Goal: Download file/media

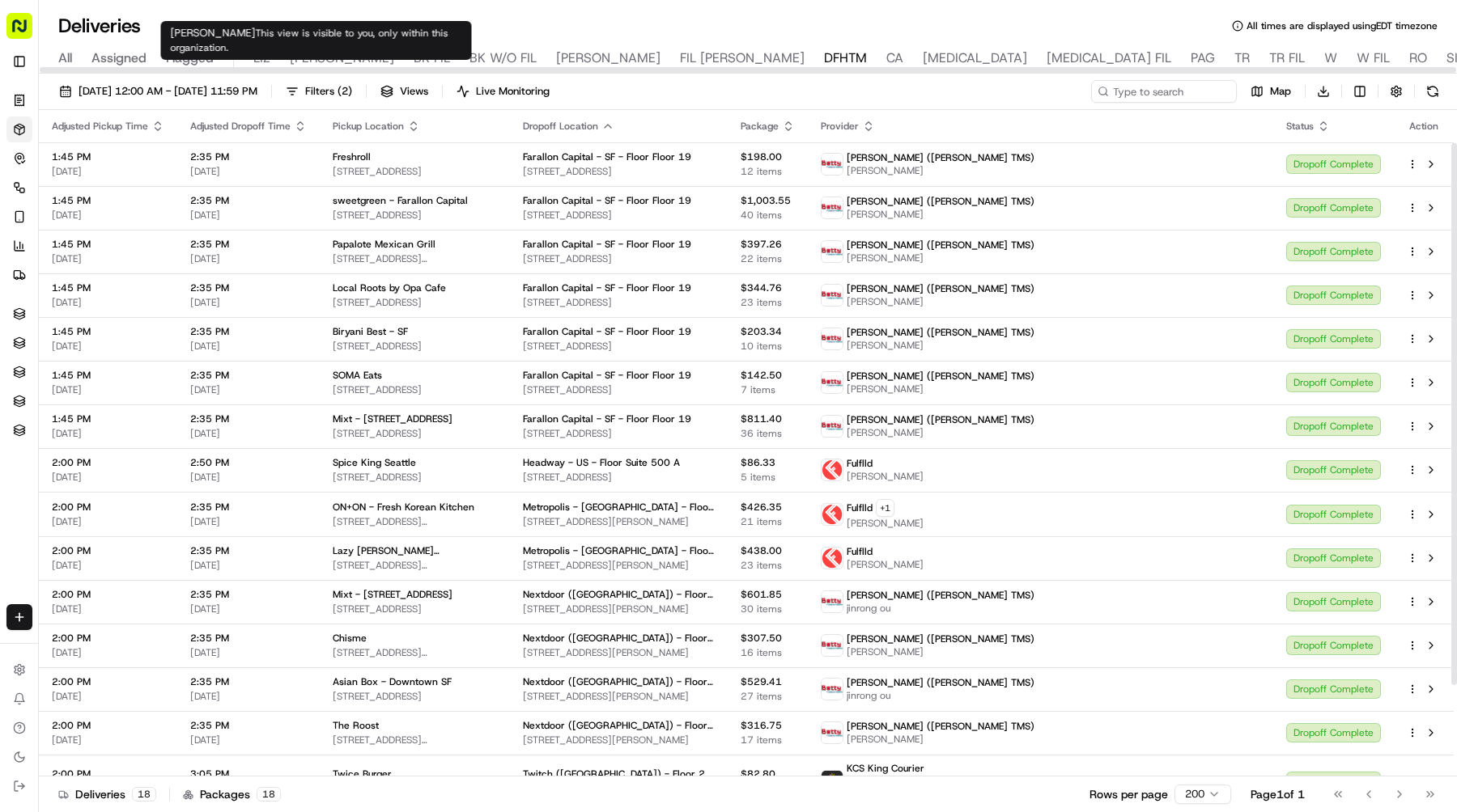
scroll to position [41, 0]
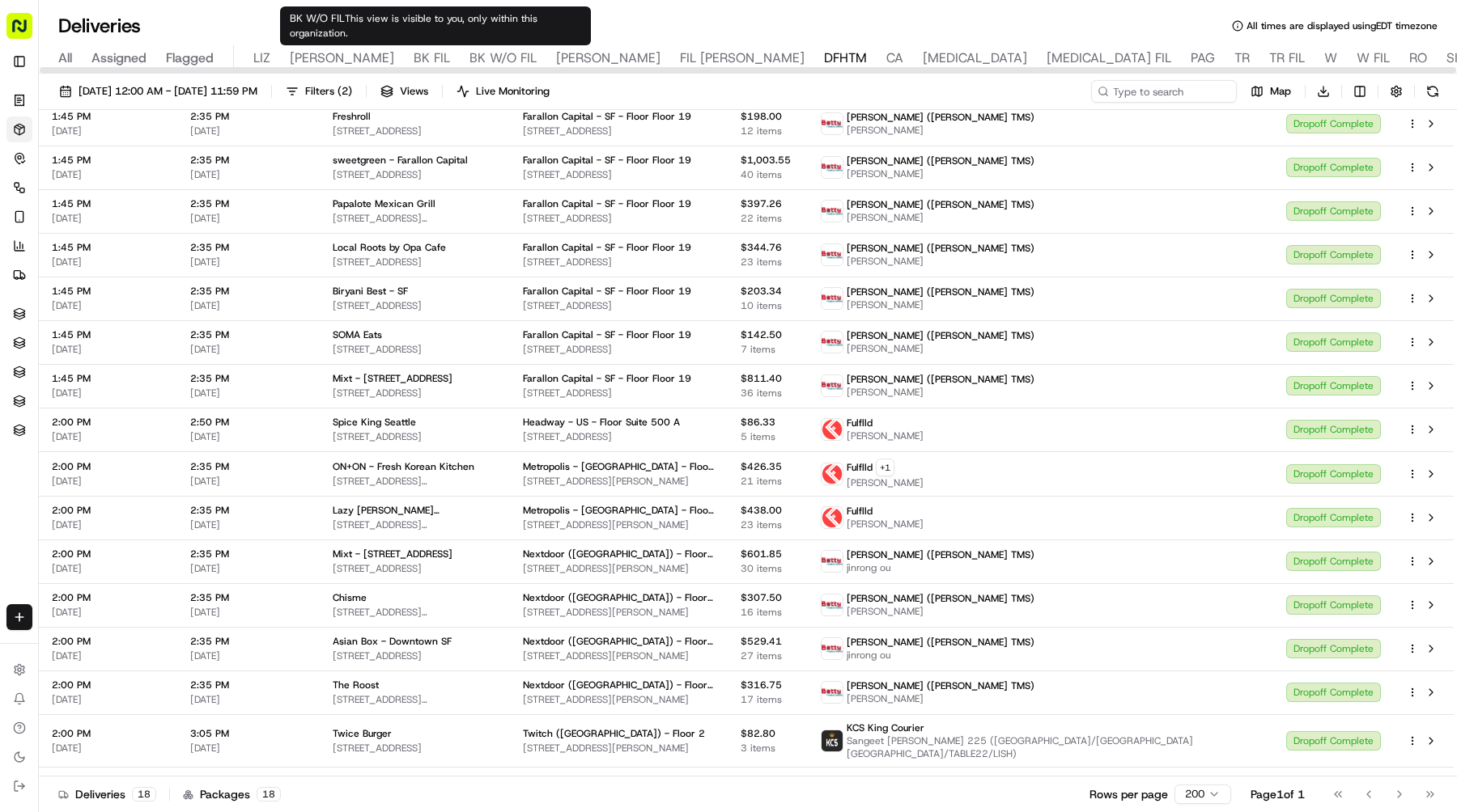
click at [556, 57] on span "NASH" at bounding box center [608, 58] width 105 height 20
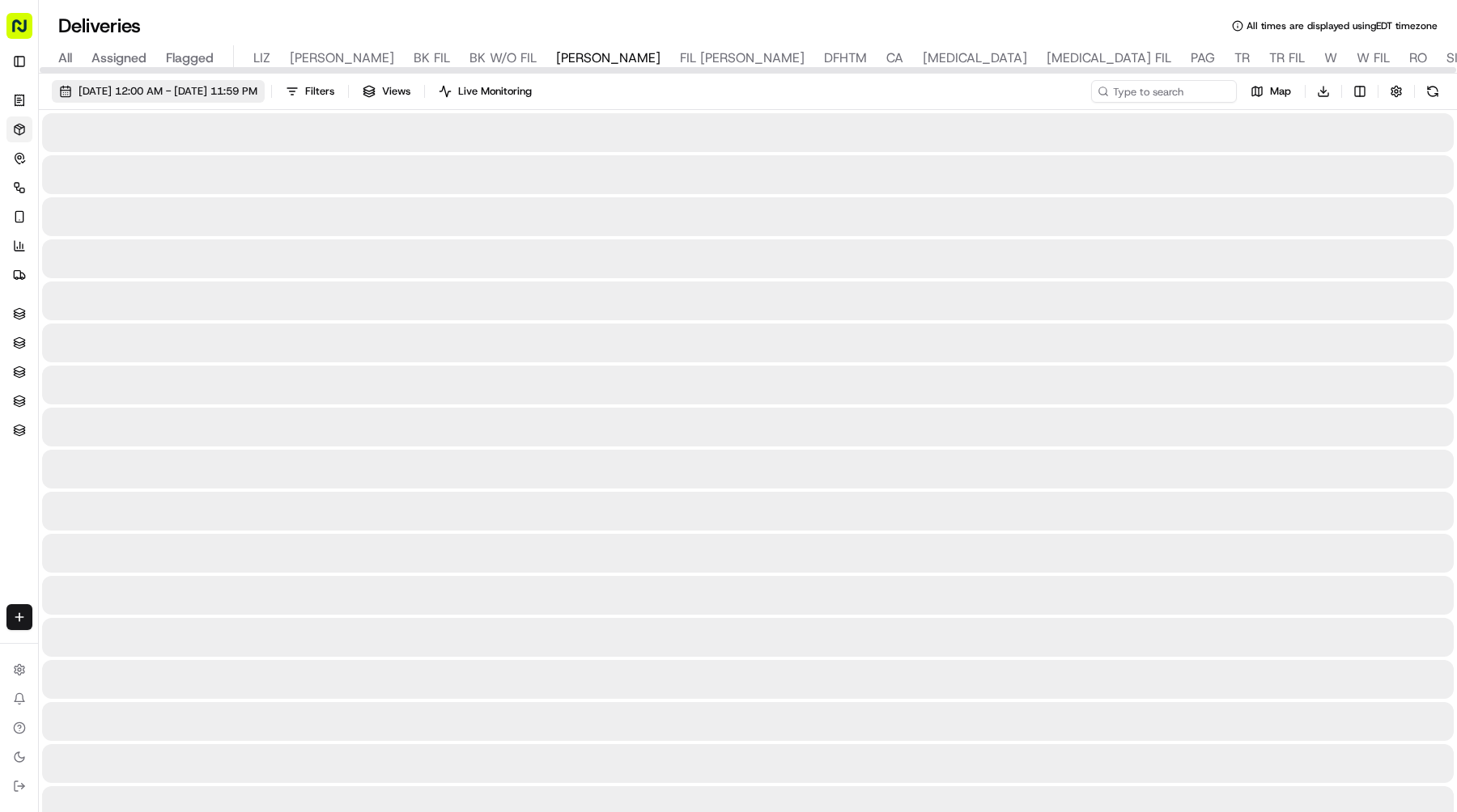
click at [201, 91] on span "09/17/2025 12:00 AM - 09/17/2025 11:59 PM" at bounding box center [168, 91] width 179 height 15
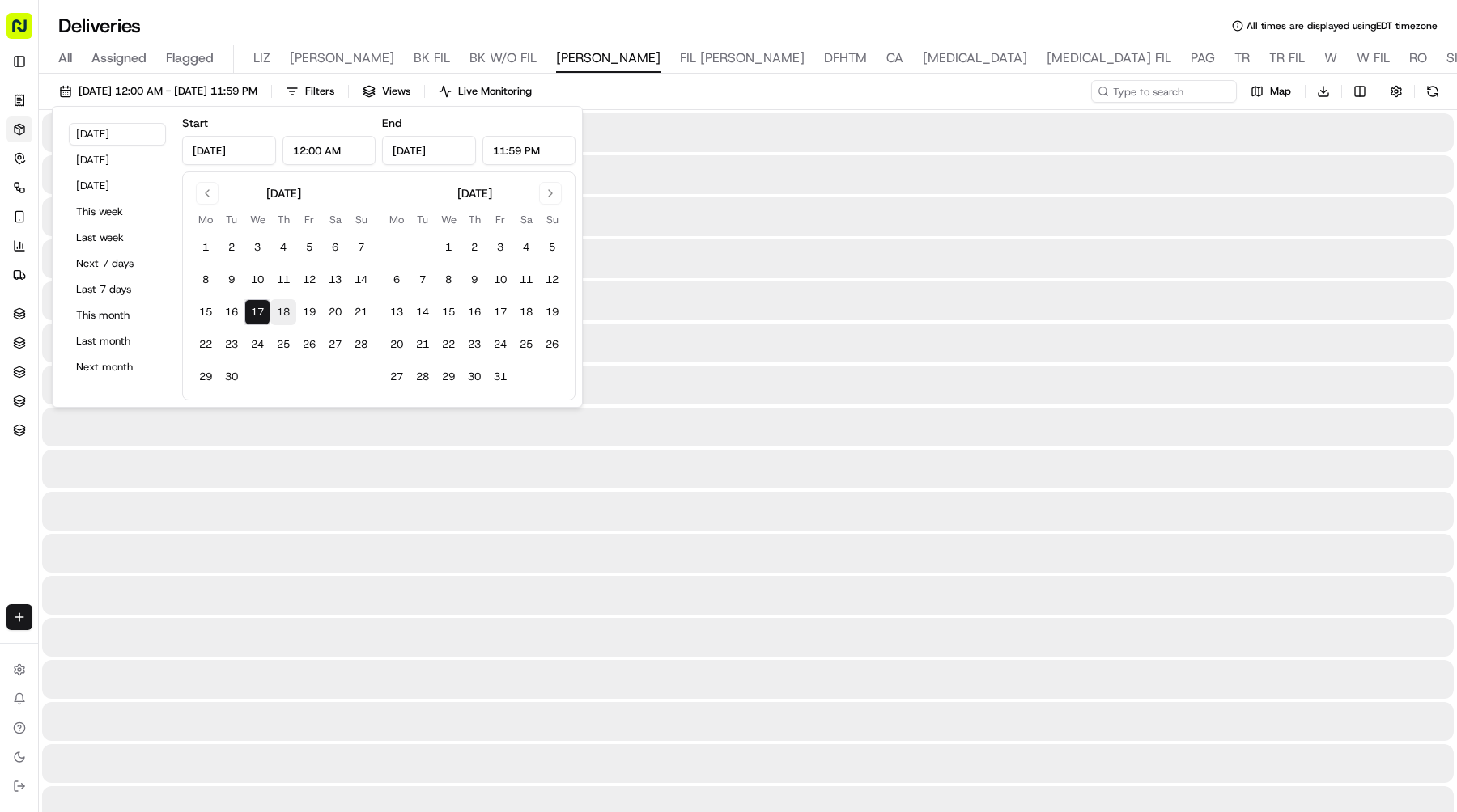
click at [295, 319] on button "18" at bounding box center [284, 312] width 26 height 26
click at [293, 319] on button "18" at bounding box center [284, 312] width 26 height 26
type input "Sep 18, 2025"
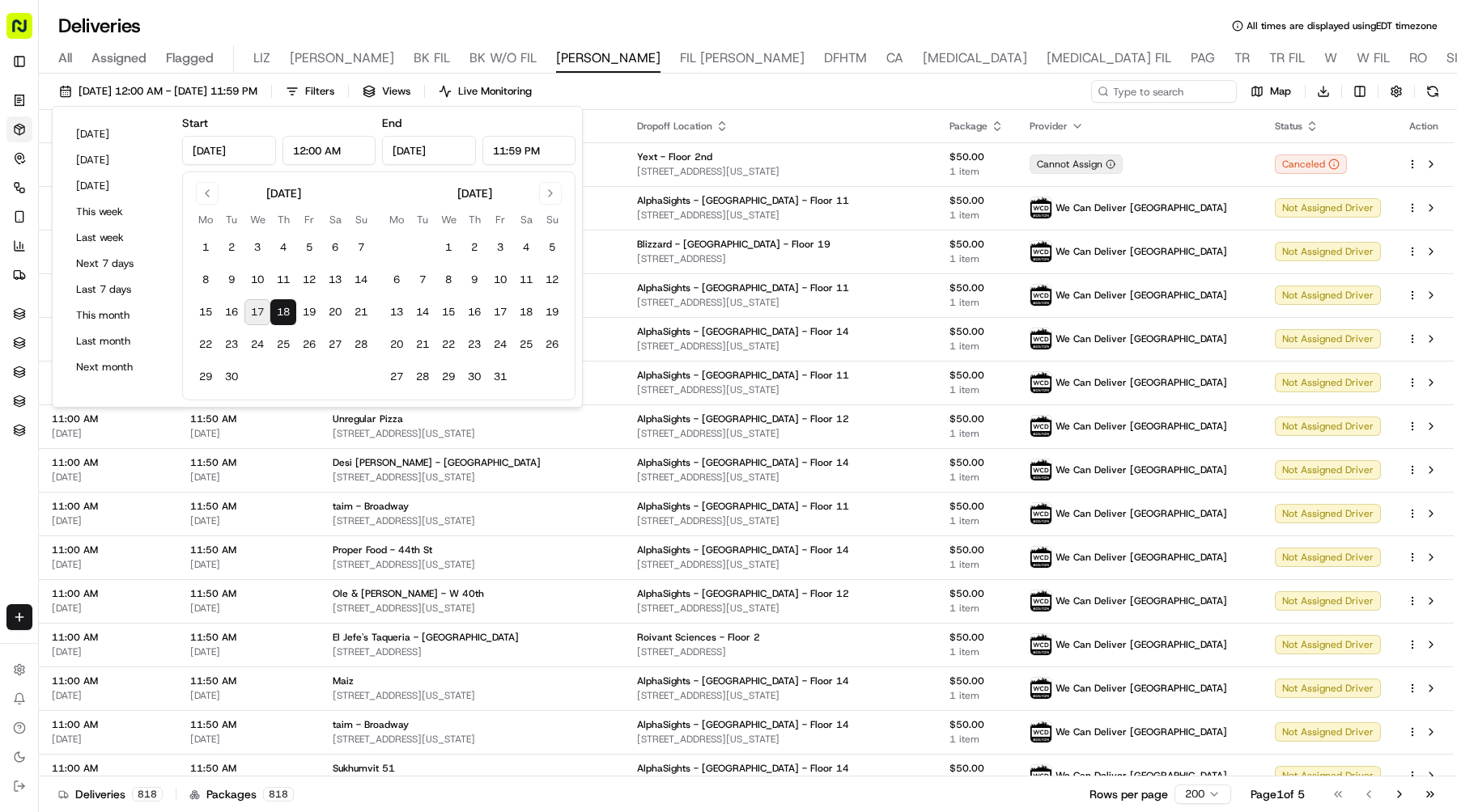
click at [1076, 20] on div "Deliveries All times are displayed using EDT timezone" at bounding box center [748, 26] width 1418 height 26
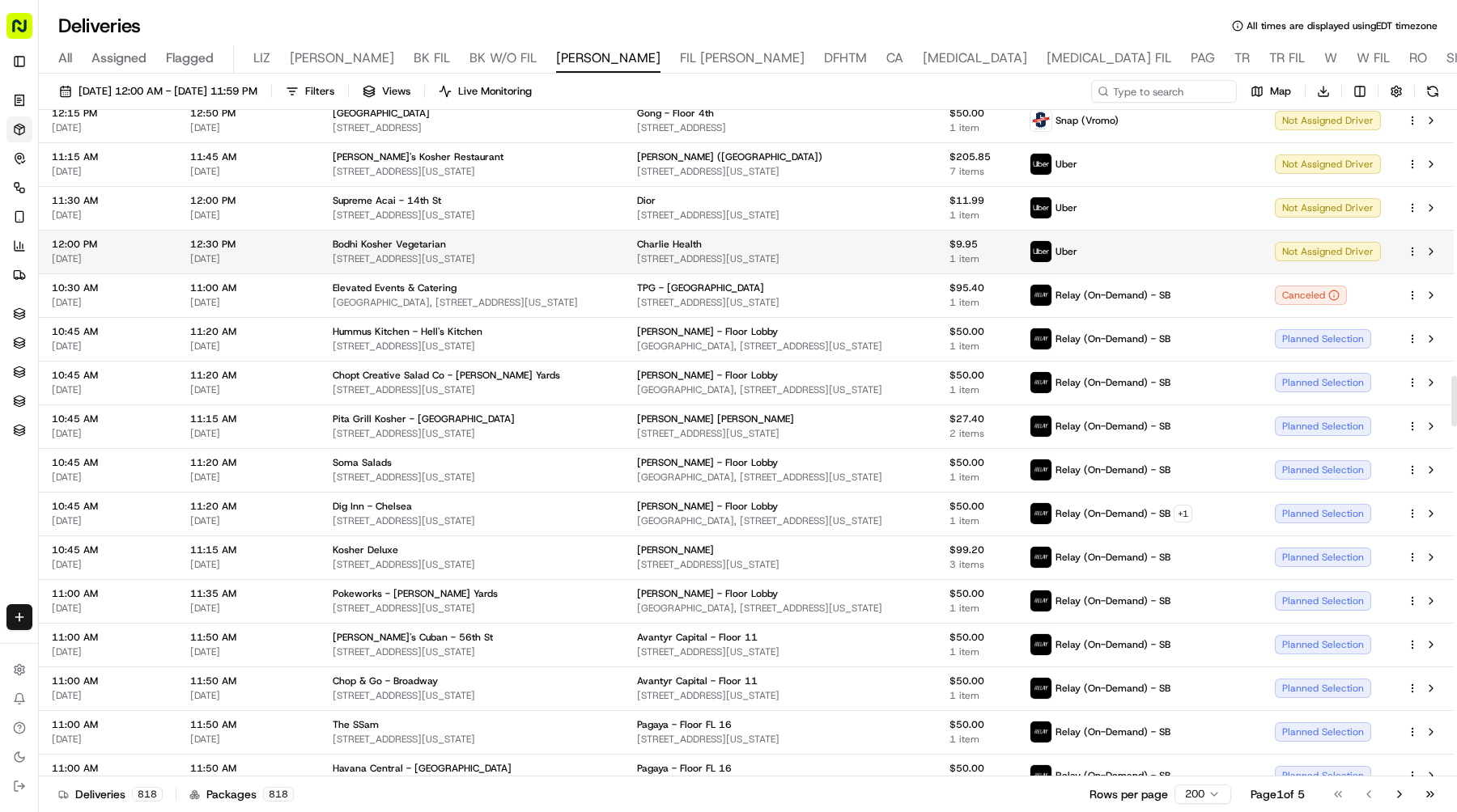
scroll to position [3496, 0]
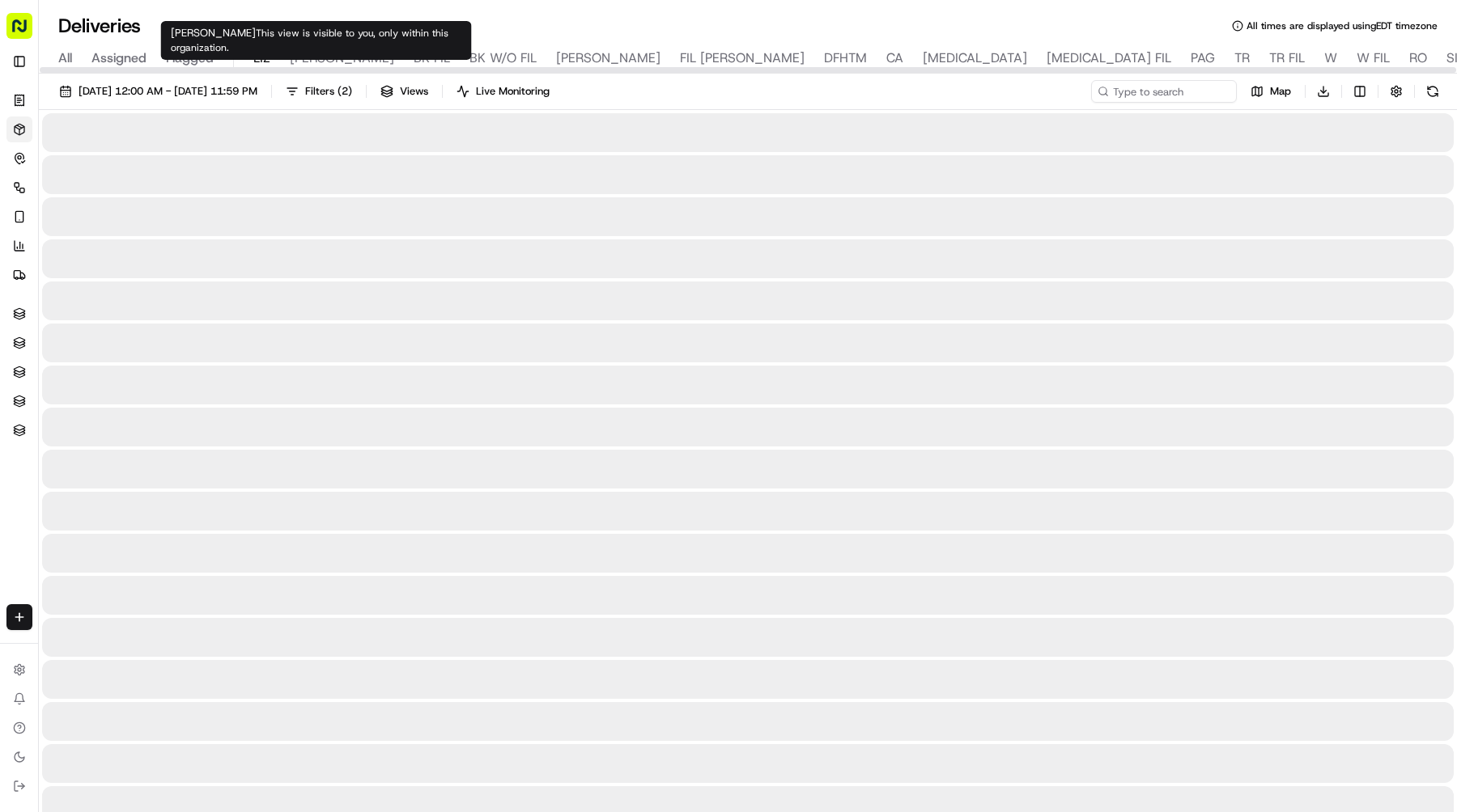
click at [262, 60] on span "LIZ" at bounding box center [261, 58] width 17 height 20
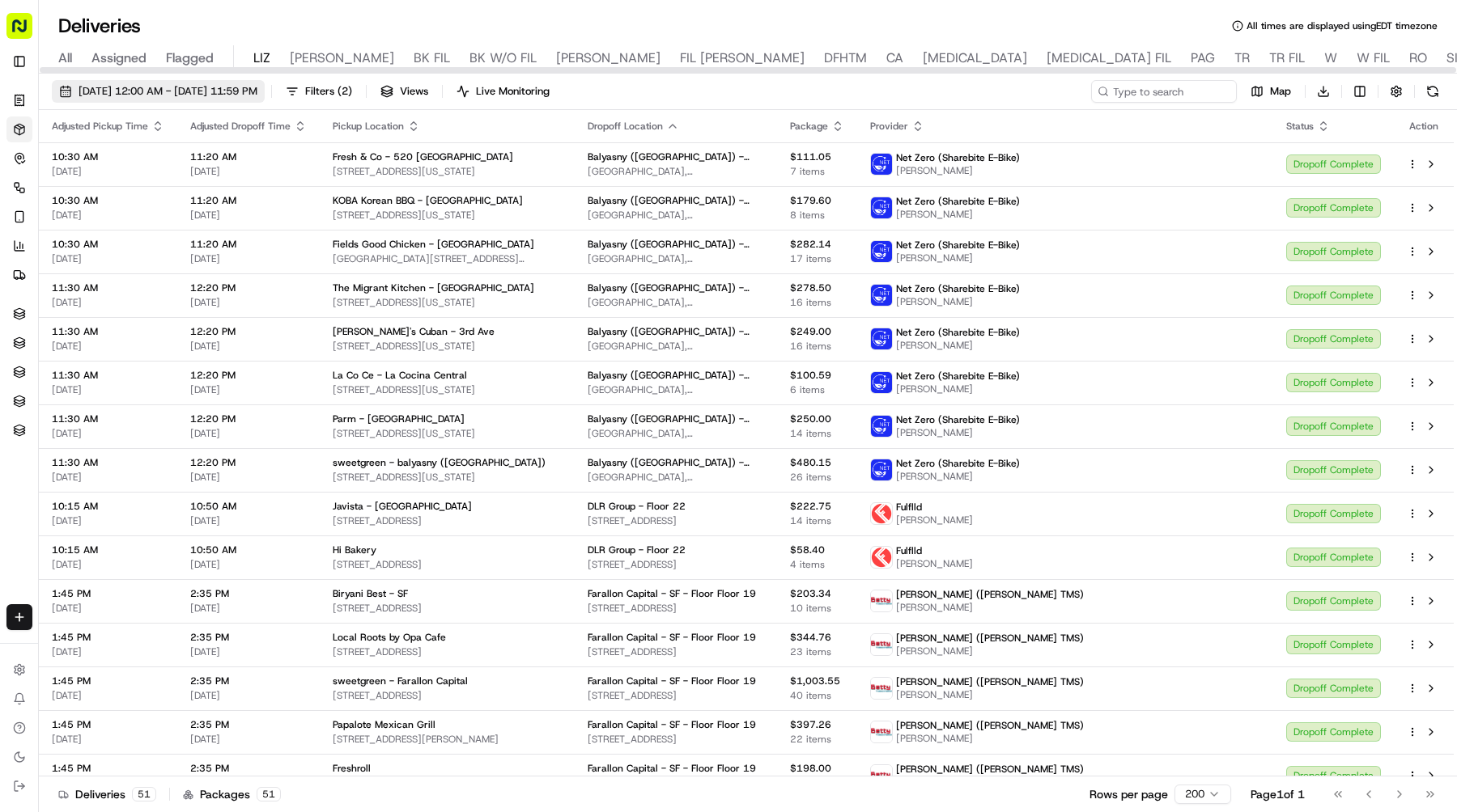
click at [257, 87] on span "09/17/2025 12:00 AM - 09/17/2025 11:59 PM" at bounding box center [168, 91] width 179 height 15
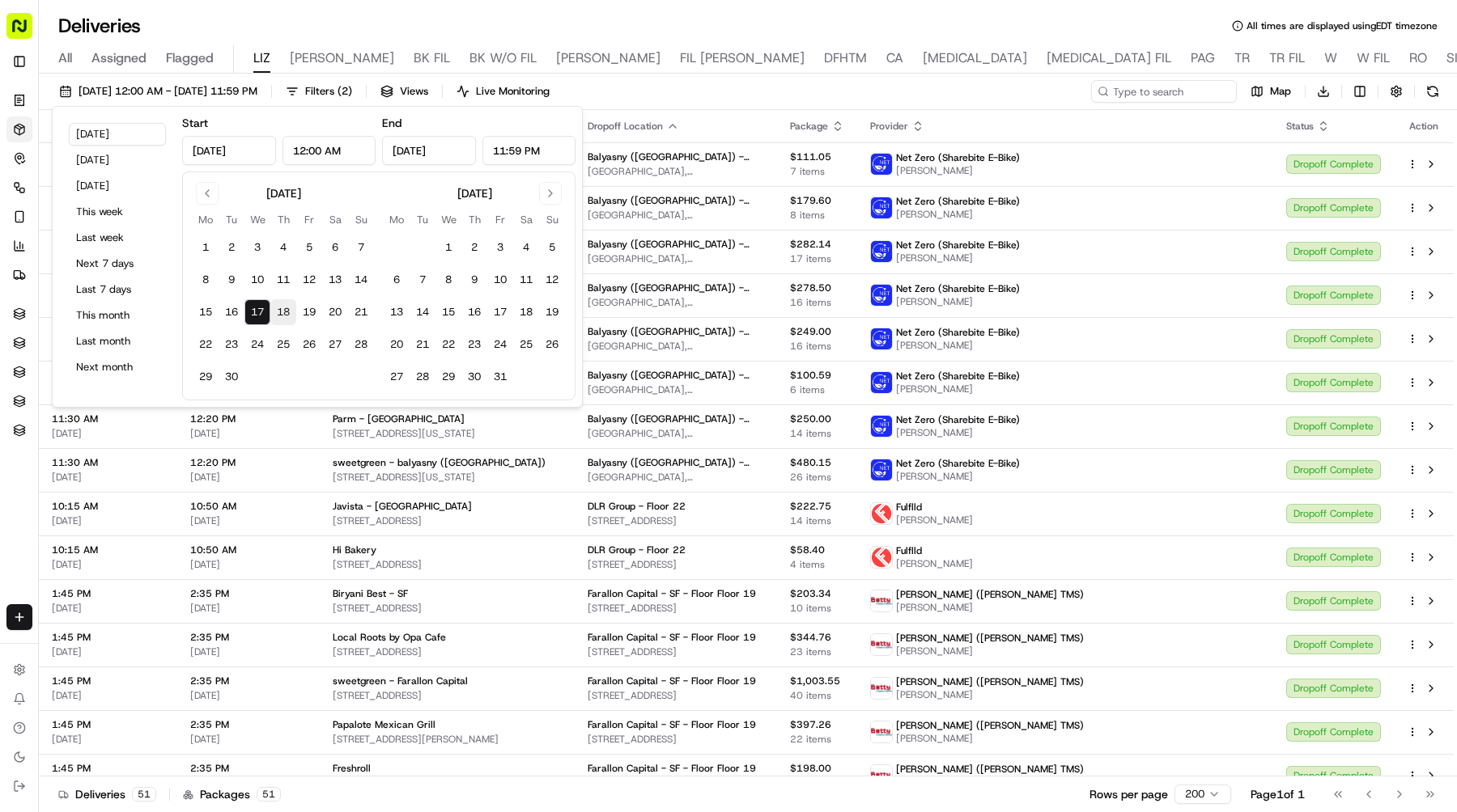
click at [277, 312] on button "18" at bounding box center [284, 312] width 26 height 26
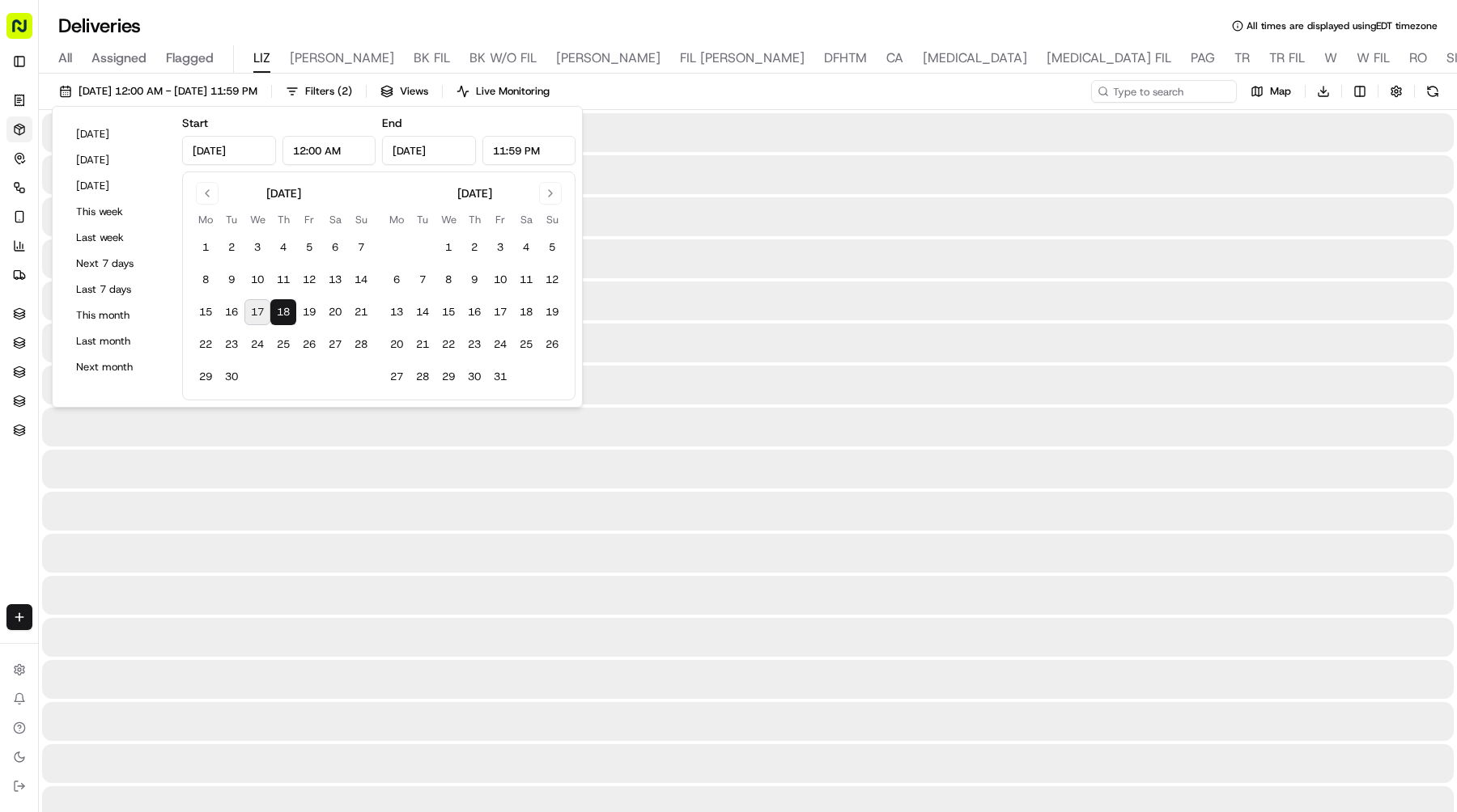
type input "Sep 18, 2025"
click at [277, 312] on button "18" at bounding box center [284, 312] width 26 height 26
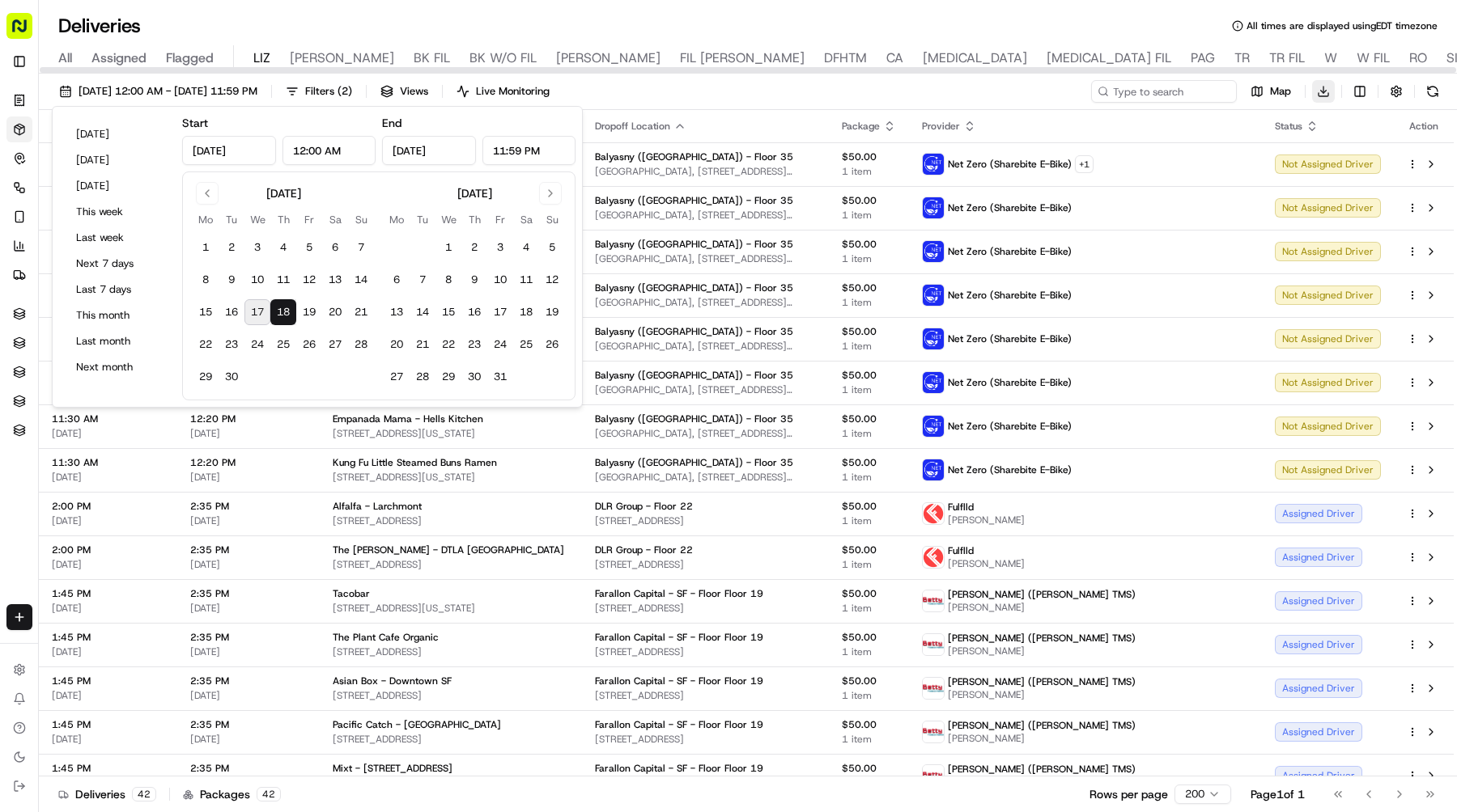
click at [1316, 91] on html "Sharebite e.park@sharebite.com Toggle Sidebar Orders Deliveries Control Orchest…" at bounding box center [728, 406] width 1457 height 812
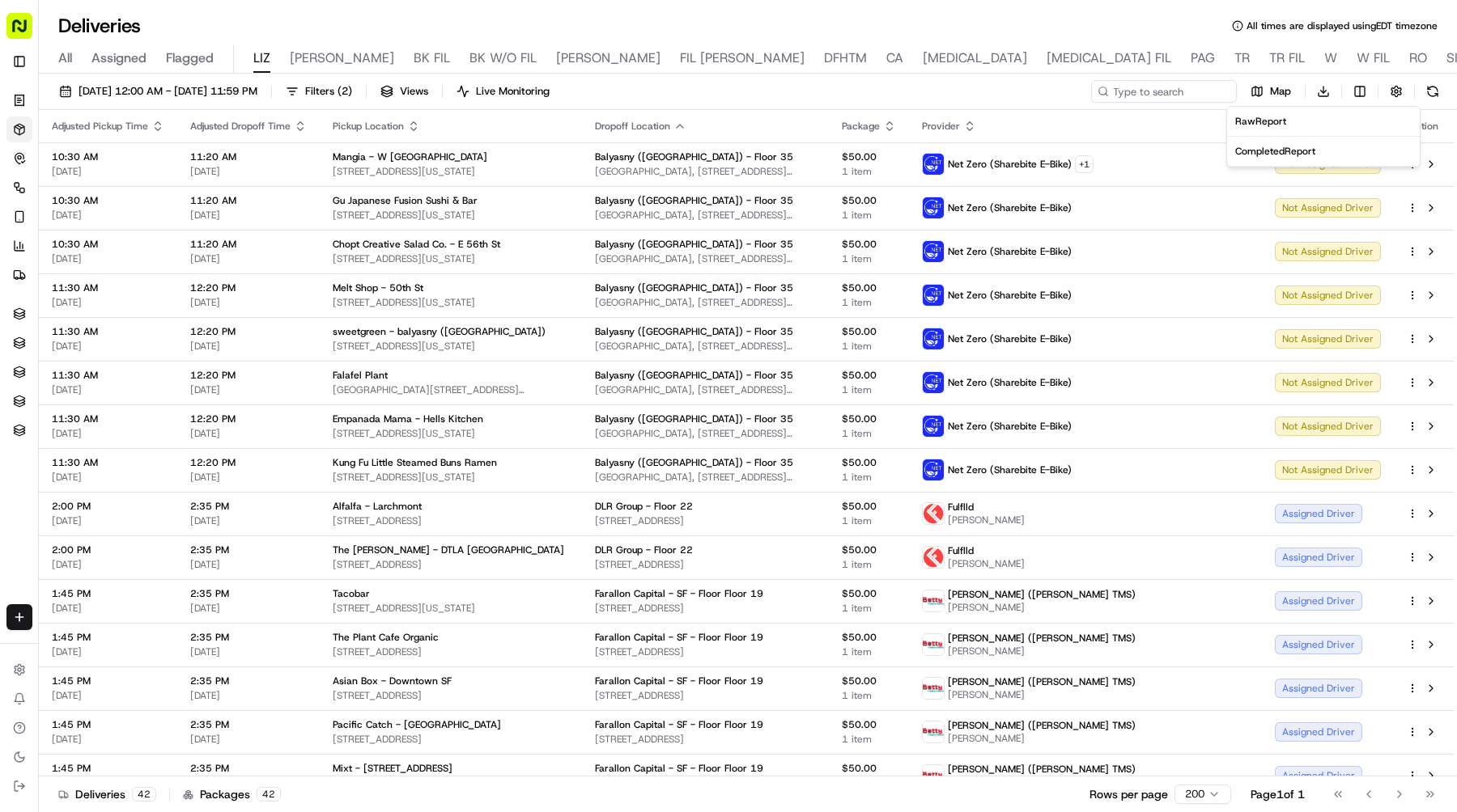
click at [1285, 156] on span "Completed Report" at bounding box center [1275, 151] width 80 height 13
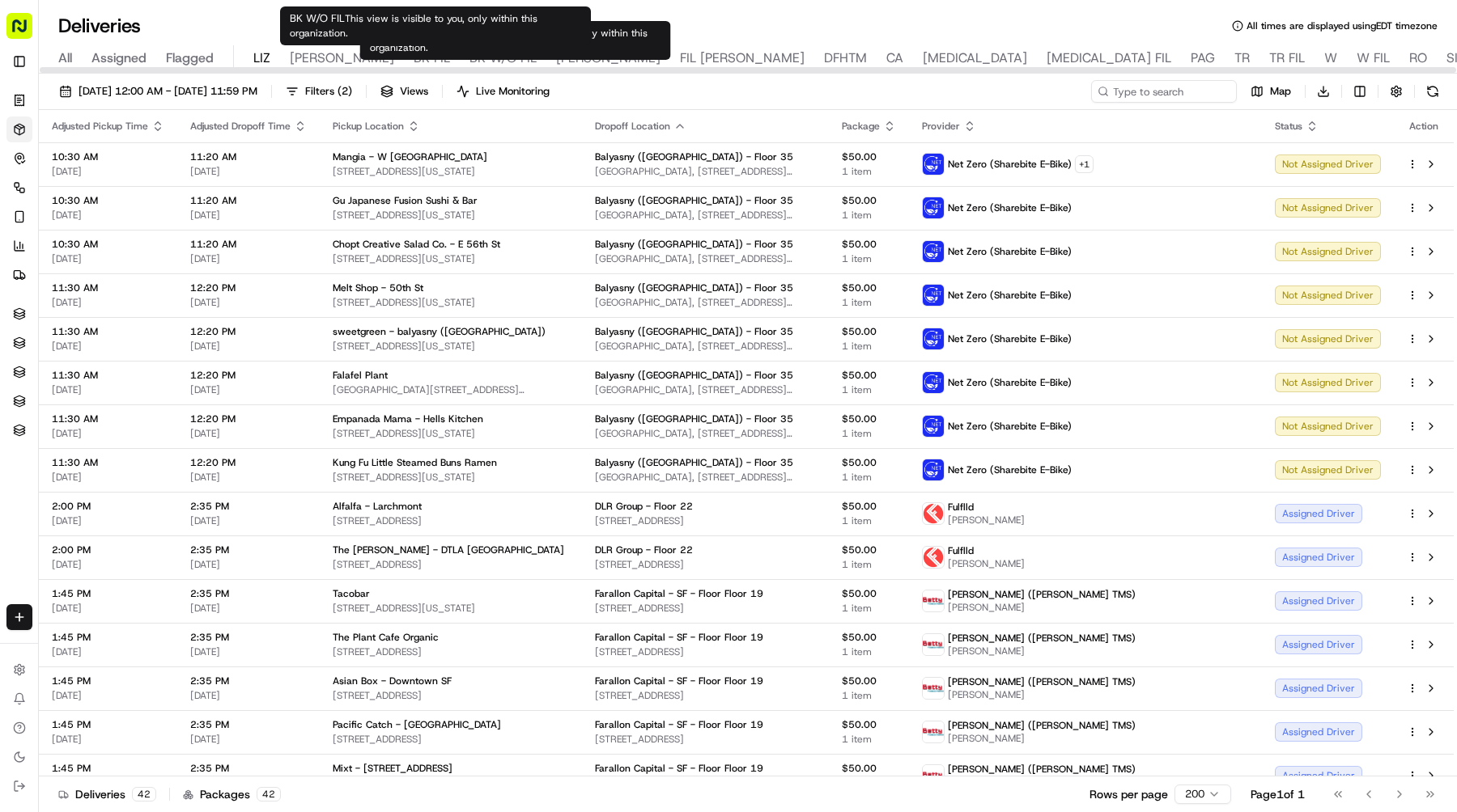
click at [469, 61] on span "BK W/O FIL" at bounding box center [503, 58] width 67 height 20
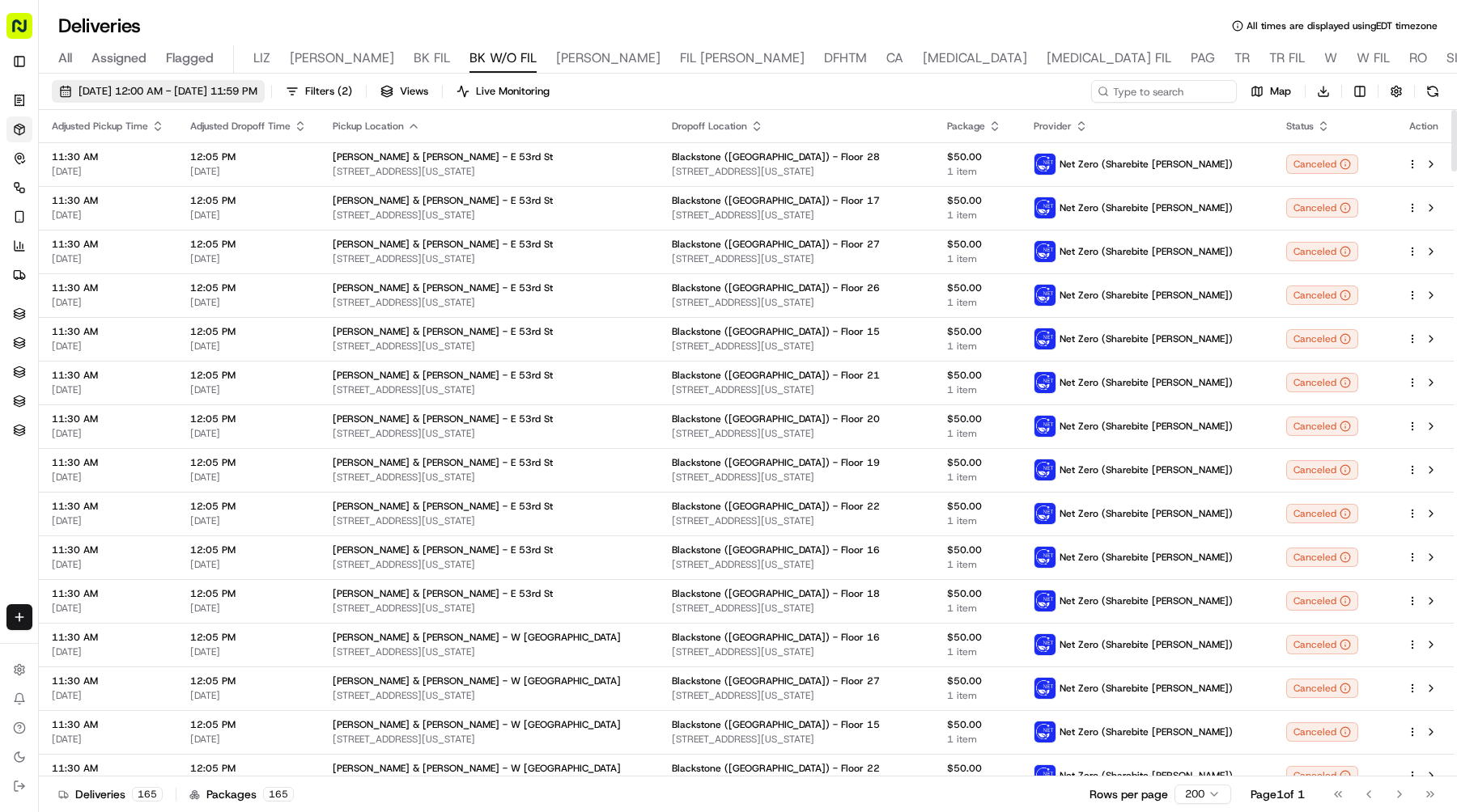
click at [257, 84] on span "09/17/2025 12:00 AM - 09/17/2025 11:59 PM" at bounding box center [168, 91] width 179 height 15
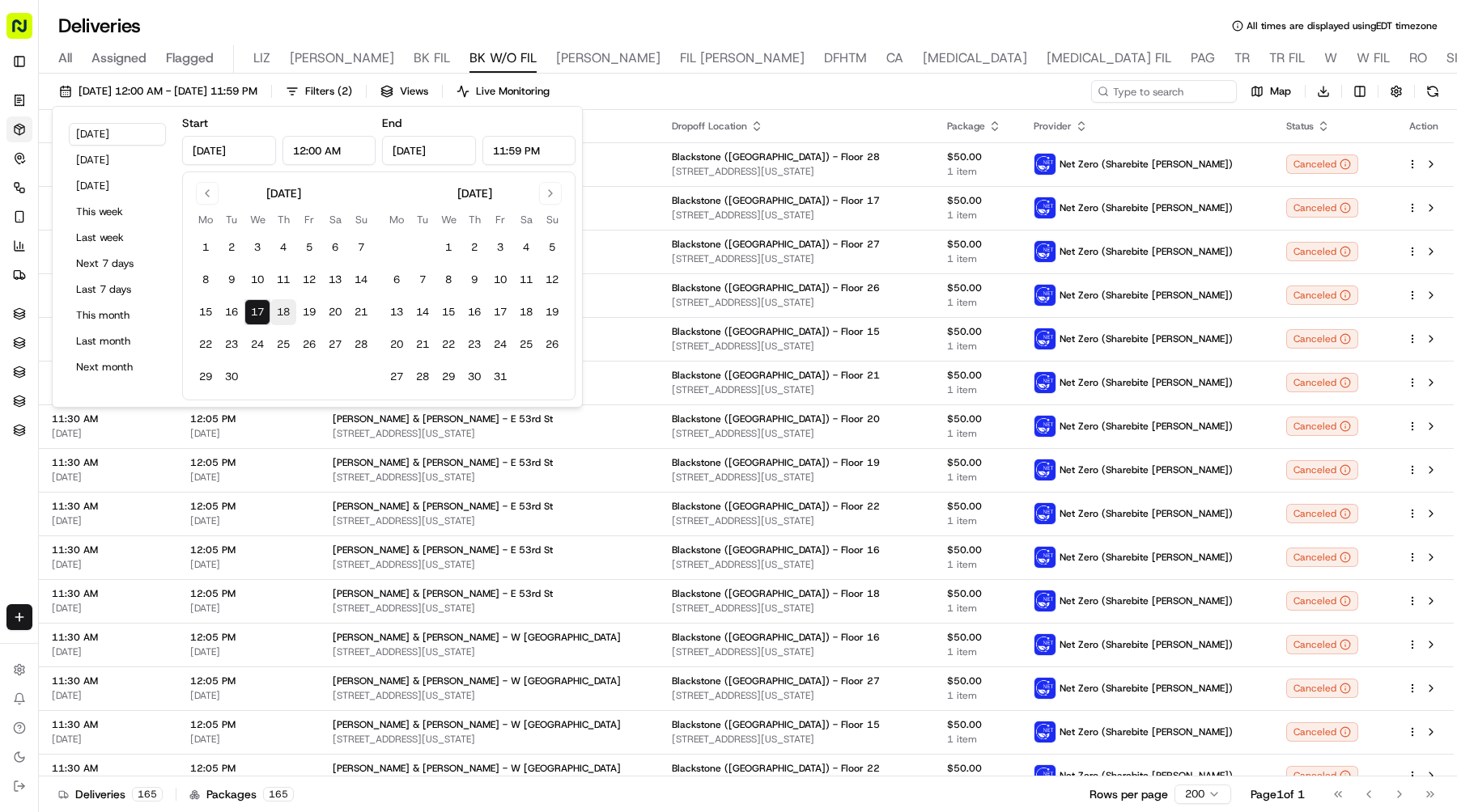
click at [276, 313] on button "18" at bounding box center [284, 312] width 26 height 26
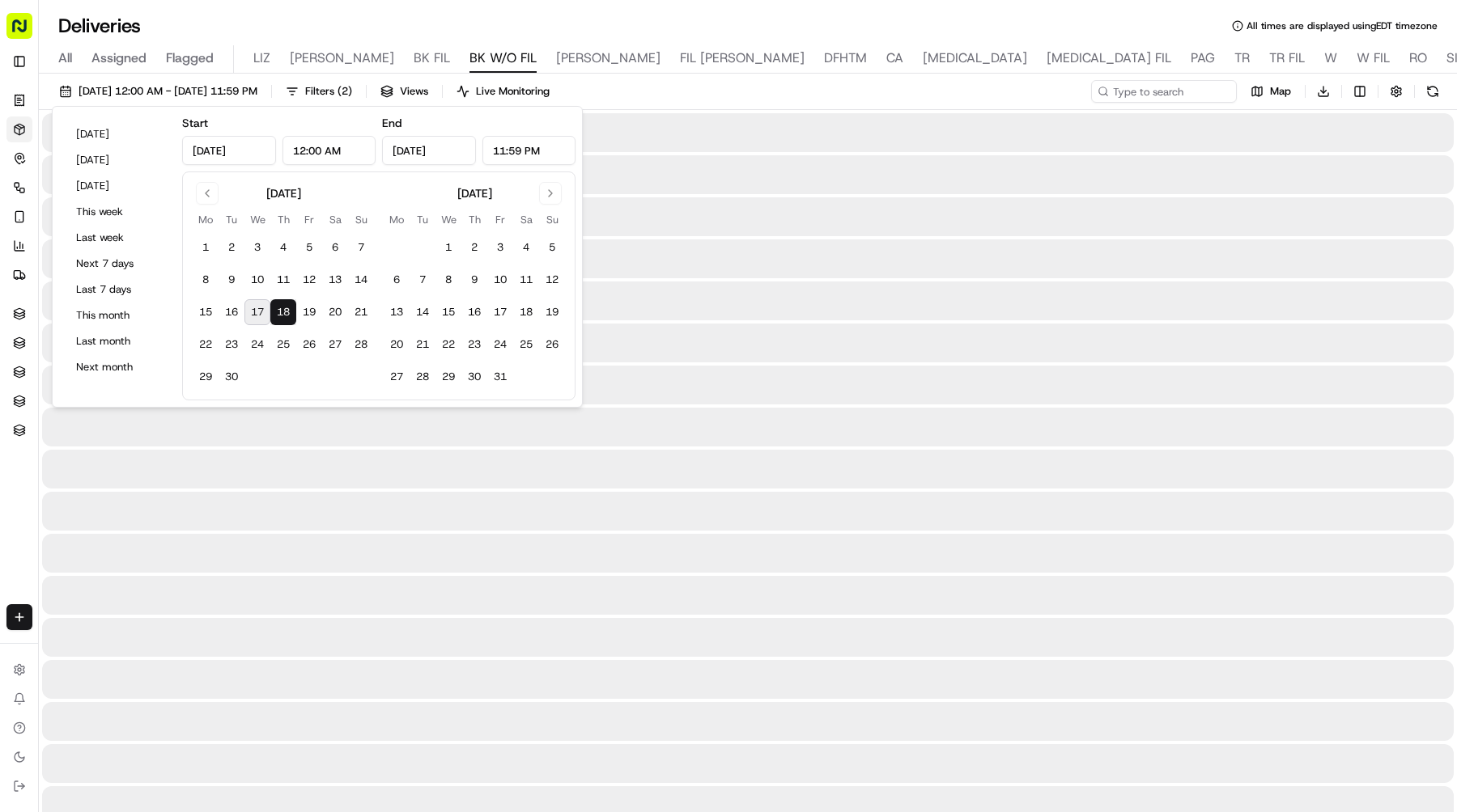
type input "Sep 18, 2025"
click at [276, 313] on button "18" at bounding box center [284, 312] width 26 height 26
click at [1328, 89] on html "Sharebite e.park@sharebite.com Toggle Sidebar Orders Deliveries Control Orchest…" at bounding box center [728, 406] width 1457 height 812
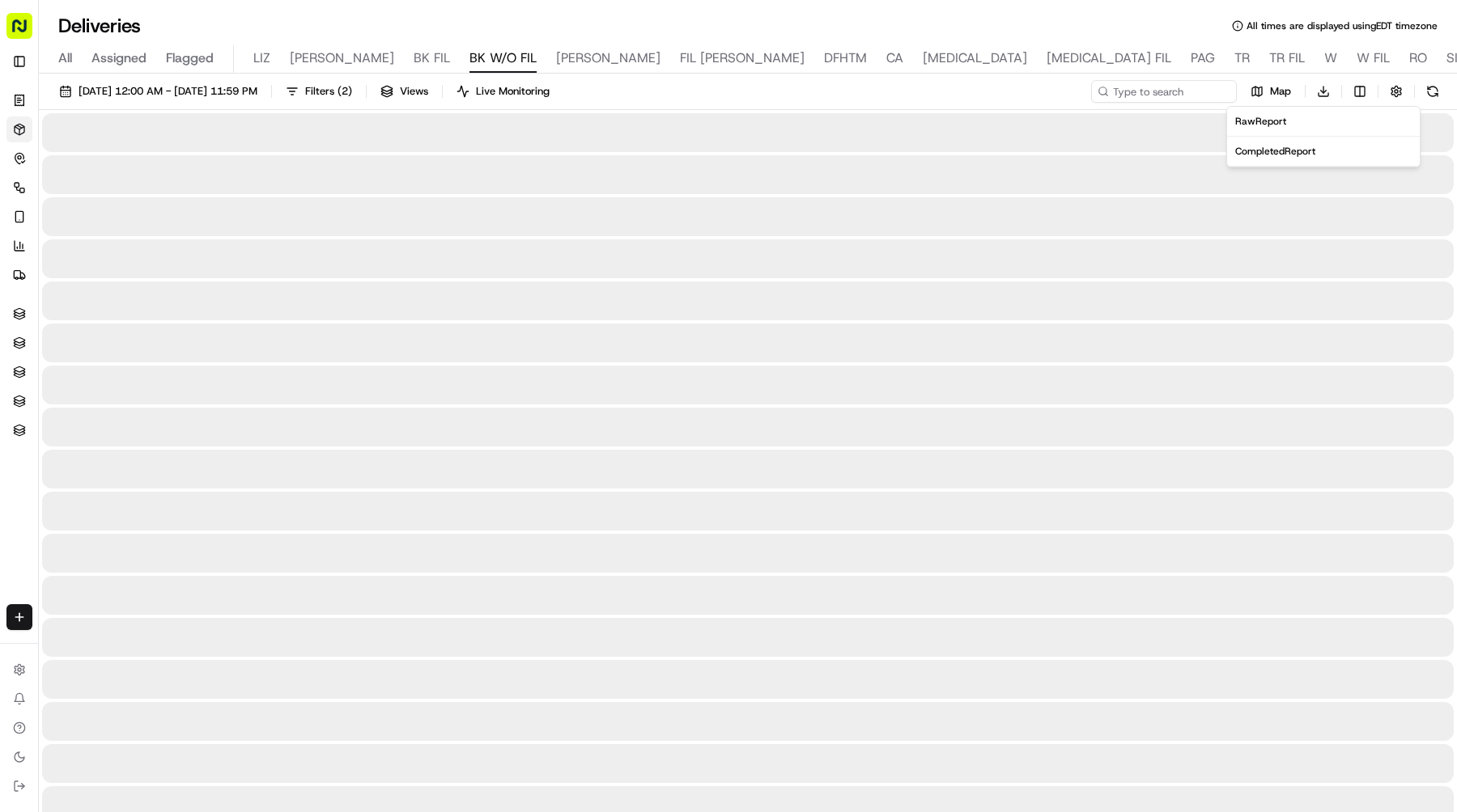
click at [1288, 156] on span "Completed Report" at bounding box center [1275, 151] width 80 height 13
